Goal: Information Seeking & Learning: Learn about a topic

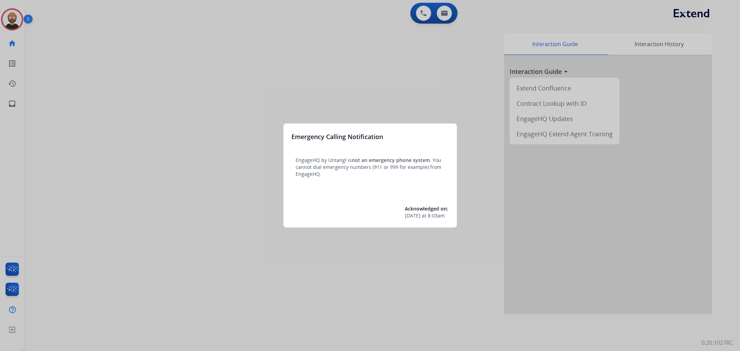
click at [16, 18] on div at bounding box center [370, 175] width 740 height 351
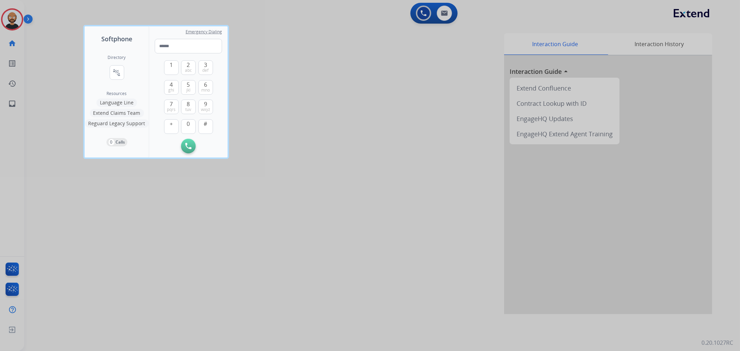
click at [60, 40] on div at bounding box center [370, 175] width 740 height 351
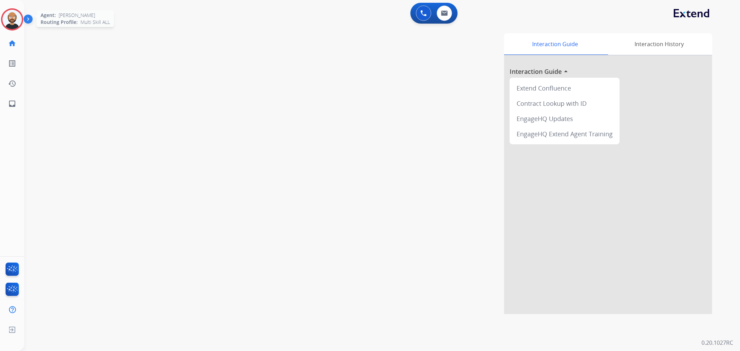
click at [19, 20] on img at bounding box center [11, 19] width 19 height 19
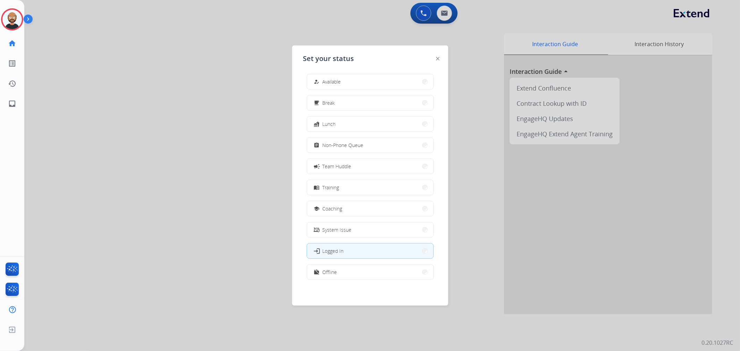
scroll to position [2, 0]
click at [343, 273] on button "work_off Offline" at bounding box center [370, 271] width 126 height 15
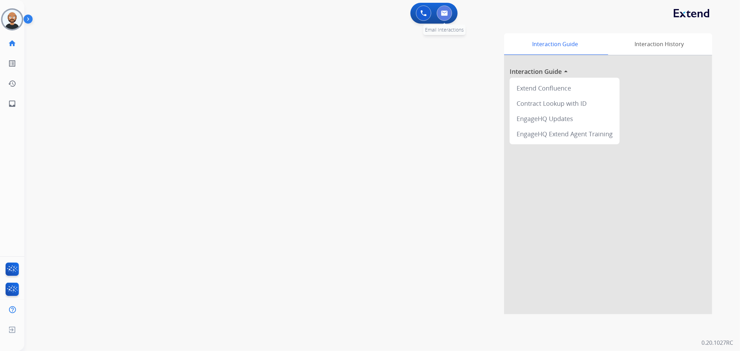
click at [438, 16] on button at bounding box center [444, 13] width 15 height 15
select select "**********"
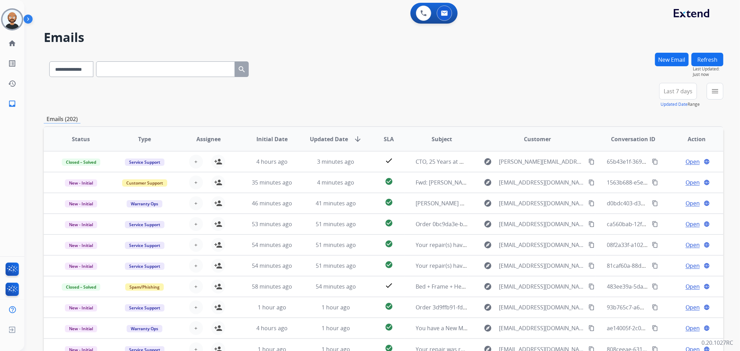
click at [669, 91] on span "Last 7 days" at bounding box center [678, 91] width 29 height 3
click at [667, 174] on div "Last 90 days" at bounding box center [676, 175] width 38 height 10
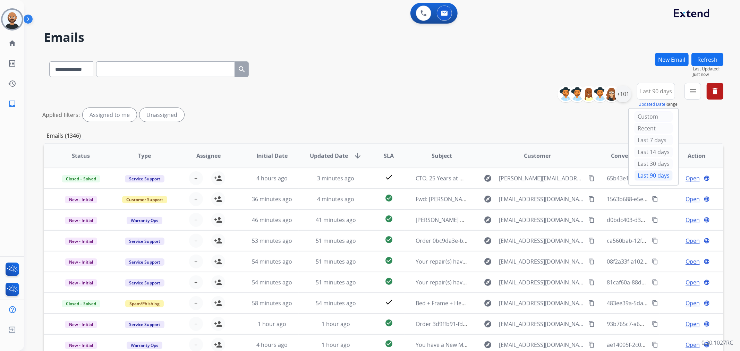
click at [625, 89] on div "+101" at bounding box center [623, 94] width 17 height 17
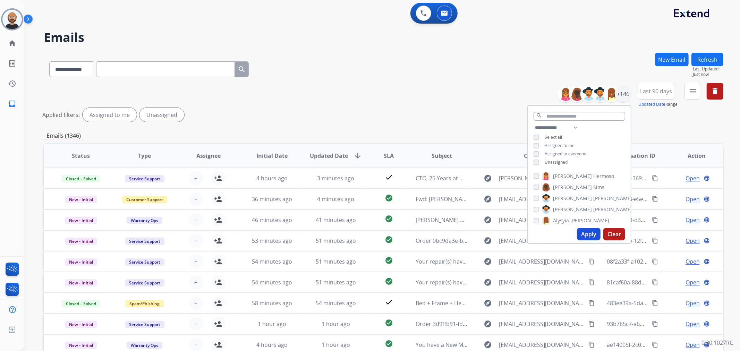
click at [474, 108] on div "Applied filters: Assigned to me Unassigned" at bounding box center [382, 115] width 680 height 14
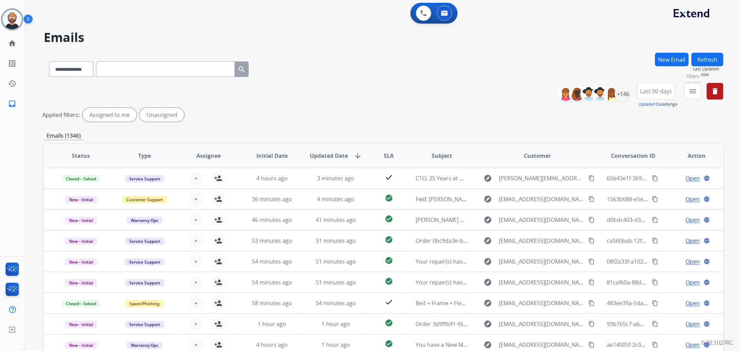
click at [691, 96] on button "menu Filters" at bounding box center [692, 91] width 17 height 17
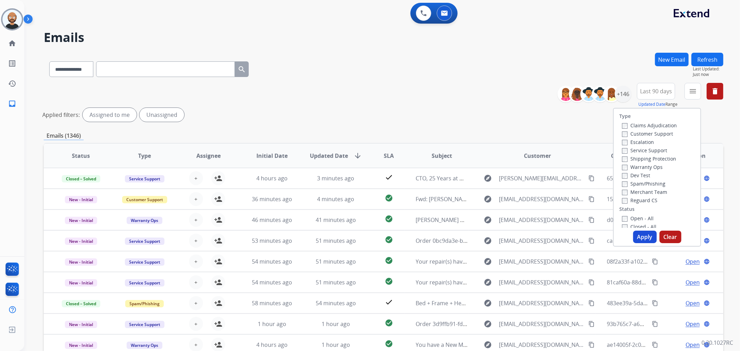
click at [664, 122] on label "Claims Adjudication" at bounding box center [649, 125] width 55 height 7
click at [640, 157] on label "Shipping Protection" at bounding box center [649, 158] width 54 height 7
click at [638, 197] on label "Reguard CS" at bounding box center [639, 200] width 35 height 7
click at [636, 216] on label "Open - All" at bounding box center [638, 218] width 32 height 7
click at [644, 238] on button "Apply" at bounding box center [645, 237] width 24 height 12
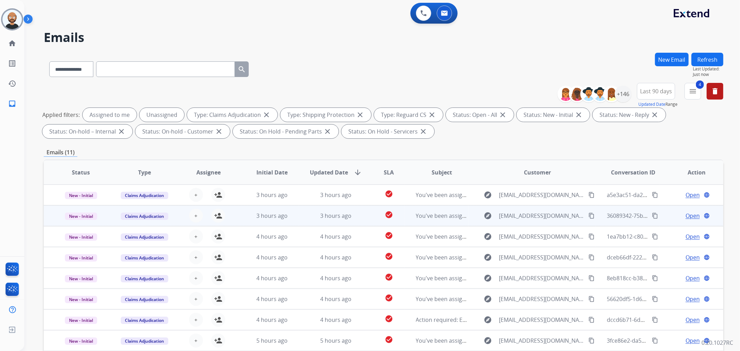
scroll to position [0, 0]
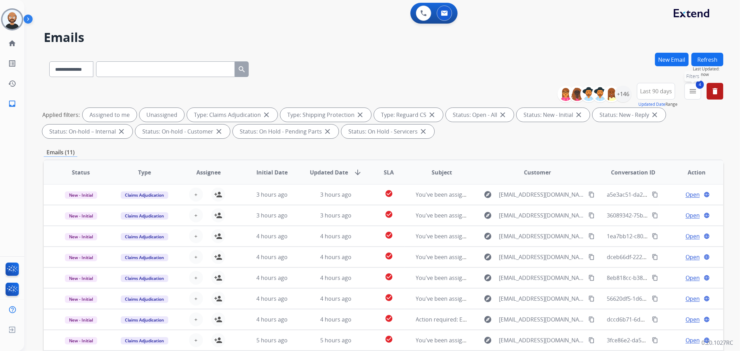
click at [689, 92] on mat-icon "menu" at bounding box center [693, 91] width 8 height 8
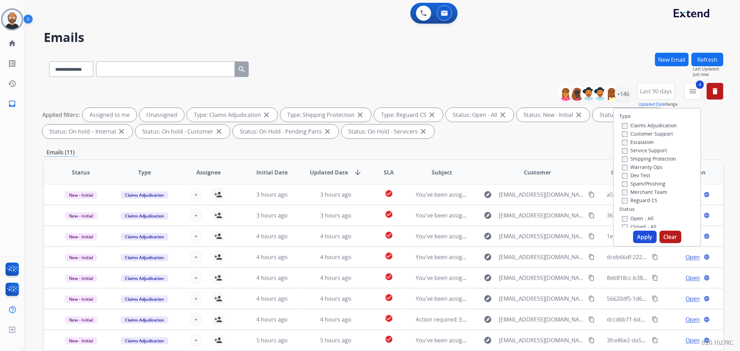
click at [642, 126] on label "Claims Adjudication" at bounding box center [649, 125] width 55 height 7
click at [642, 131] on label "Customer Support" at bounding box center [647, 133] width 51 height 7
click at [640, 232] on button "Apply" at bounding box center [645, 237] width 24 height 12
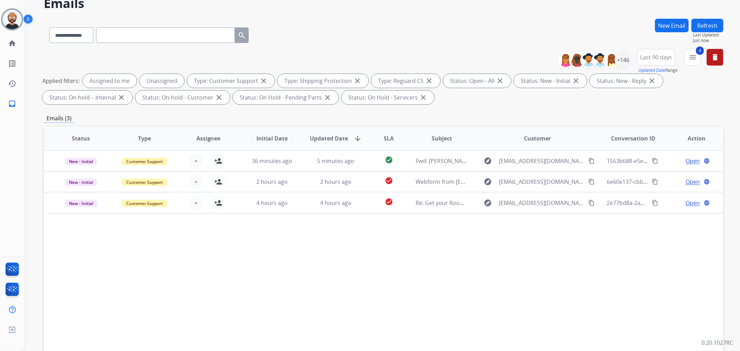
scroll to position [77, 0]
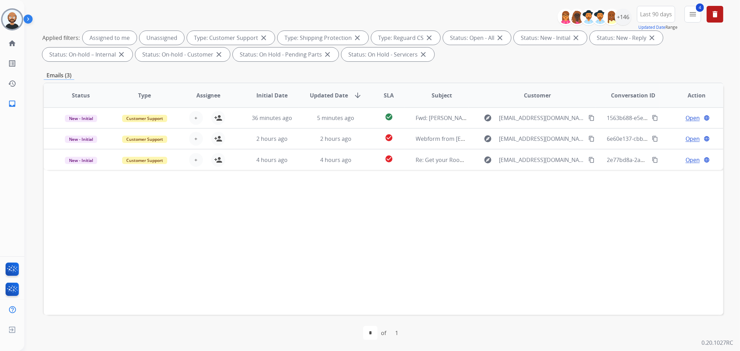
drag, startPoint x: 374, startPoint y: 226, endPoint x: 227, endPoint y: 216, distance: 146.7
click at [228, 217] on div "Status Type Assignee Initial Date Updated Date arrow_downward SLA Subject Custo…" at bounding box center [384, 199] width 680 height 232
